Goal: Transaction & Acquisition: Purchase product/service

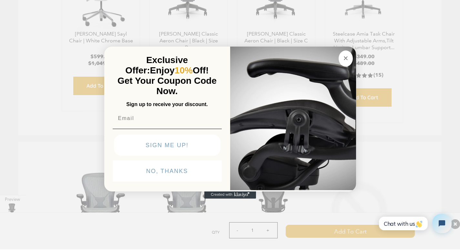
scroll to position [2221, 0]
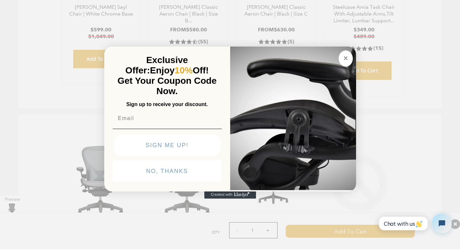
click at [342, 54] on circle "Close dialog" at bounding box center [345, 57] width 7 height 7
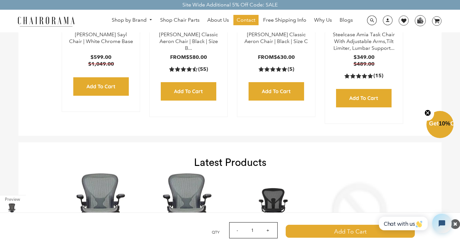
scroll to position [2127, 0]
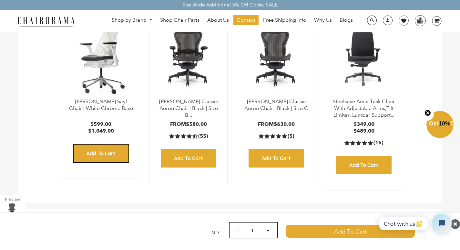
click at [79, 144] on input "Add to Cart" at bounding box center [101, 153] width 56 height 18
